Goal: Information Seeking & Learning: Understand process/instructions

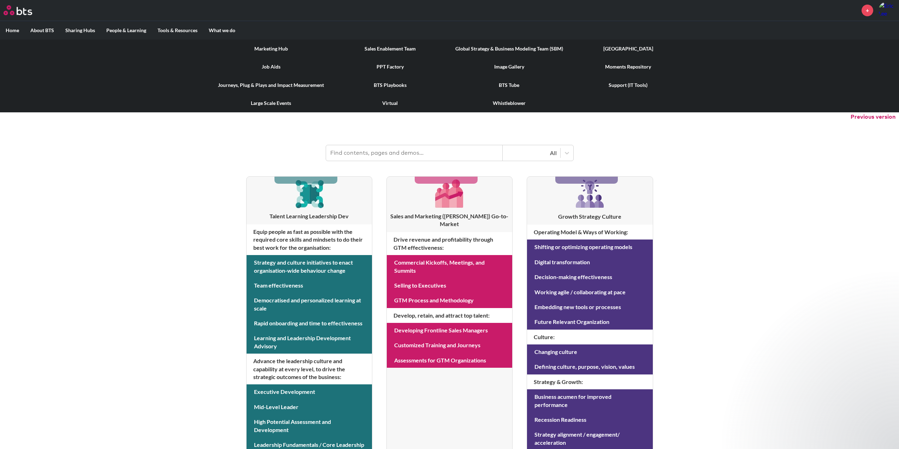
click at [385, 48] on link "Sales Enablement Team" at bounding box center [390, 49] width 119 height 18
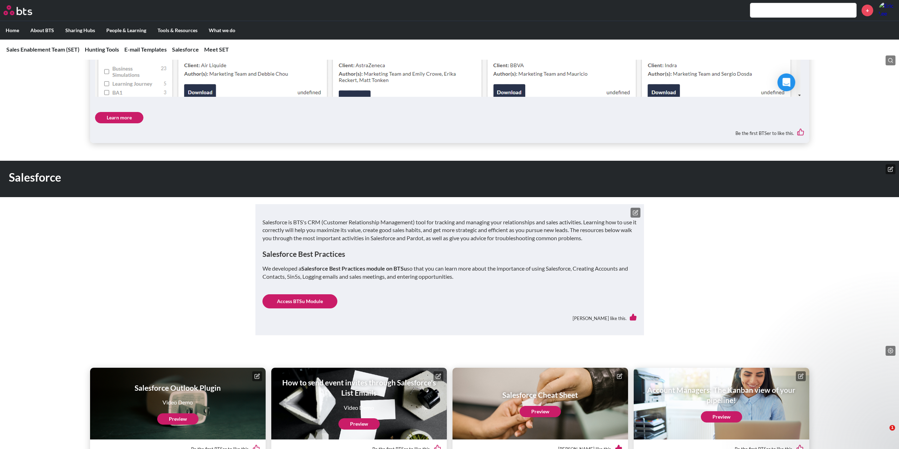
scroll to position [1374, 0]
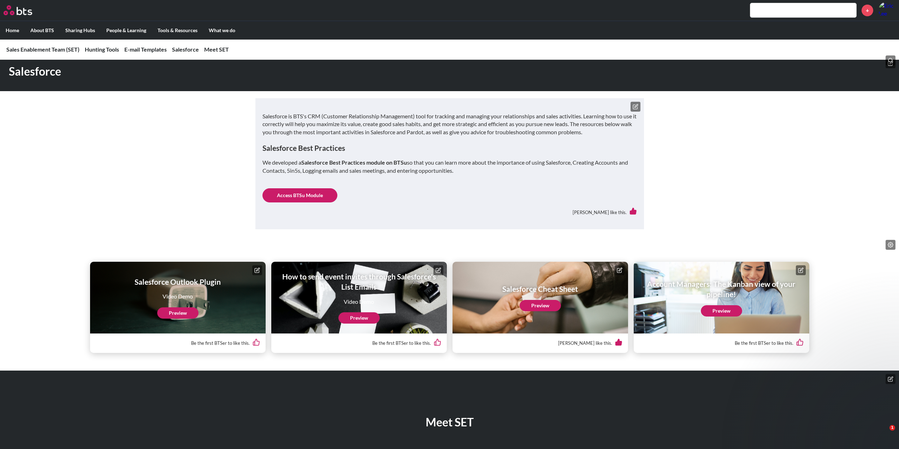
click at [307, 186] on div "Salesforce is BTS's CRM (Customer Relationship Management) tool for tracking an…" at bounding box center [450, 167] width 375 height 110
click at [306, 194] on link "Access BTSu Module" at bounding box center [300, 195] width 75 height 14
